Goal: Check status

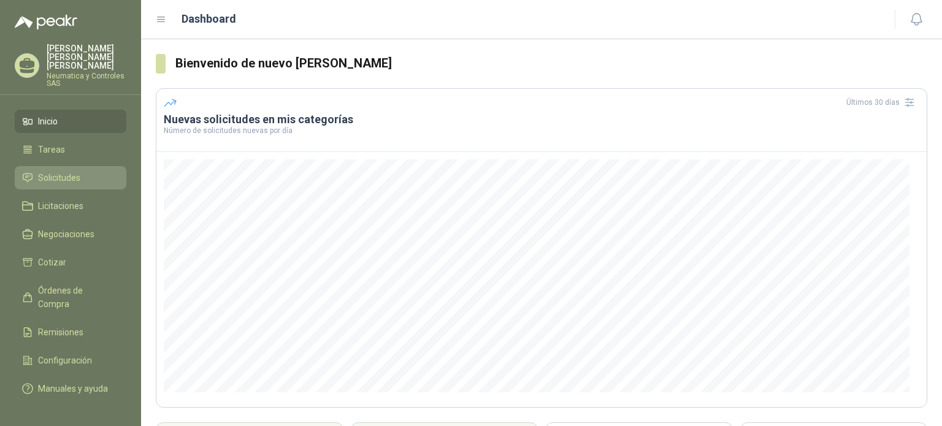
click at [71, 171] on span "Solicitudes" at bounding box center [59, 177] width 42 height 13
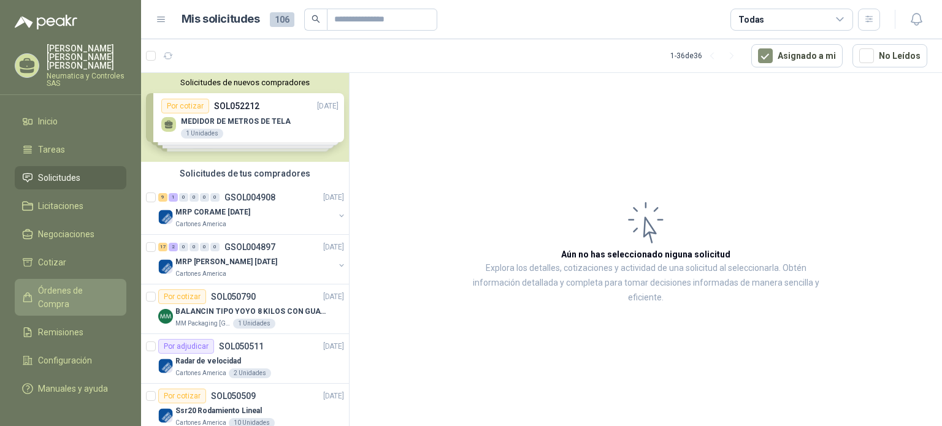
click at [69, 284] on span "Órdenes de Compra" at bounding box center [76, 297] width 77 height 27
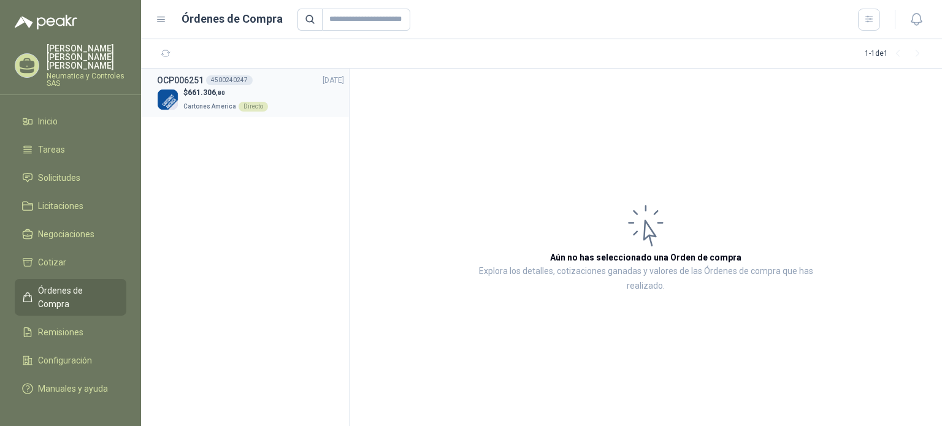
click at [209, 103] on span "Cartones America" at bounding box center [209, 106] width 53 height 7
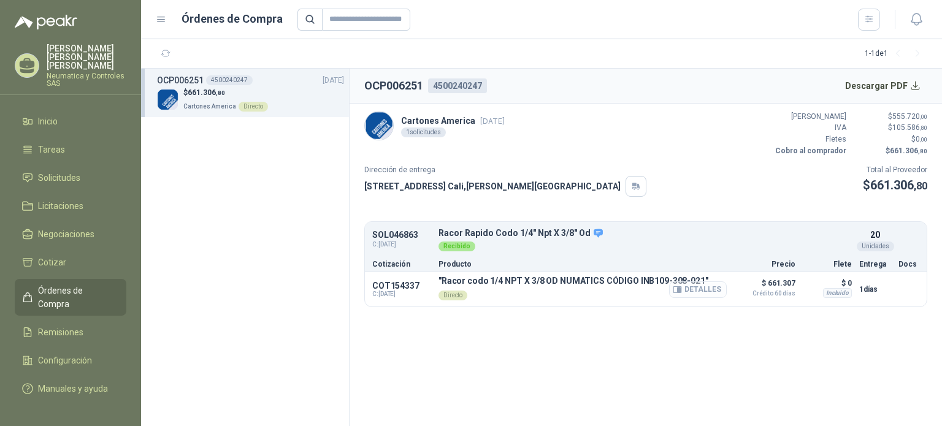
click at [698, 291] on button "Detalles" at bounding box center [698, 289] width 58 height 17
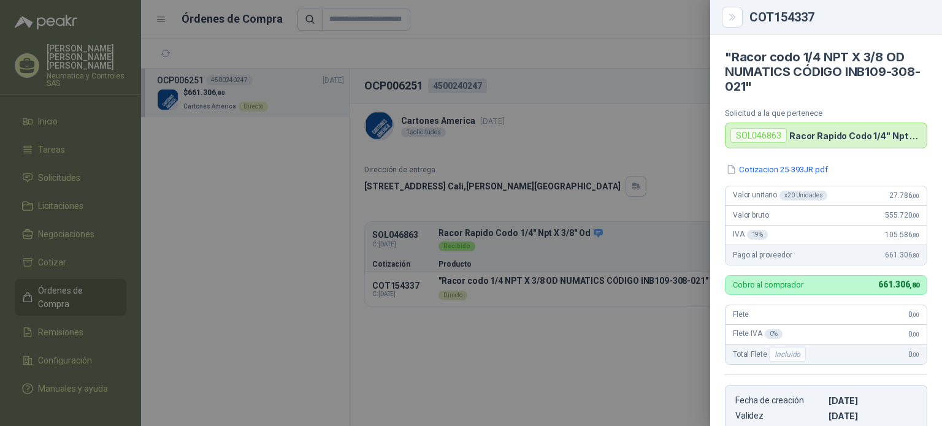
click at [598, 334] on div at bounding box center [471, 213] width 942 height 426
